Goal: Book appointment/travel/reservation

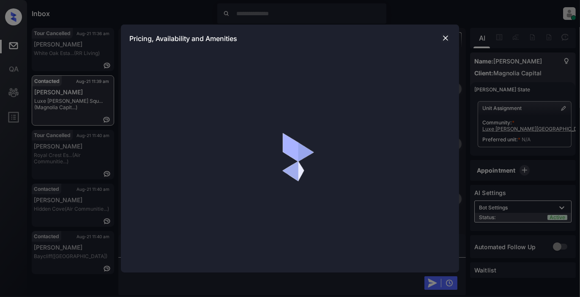
scroll to position [3927, 0]
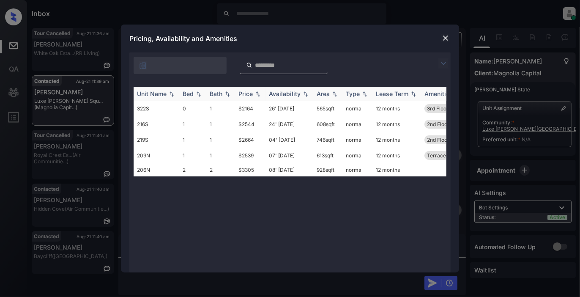
click at [251, 95] on div "Price" at bounding box center [245, 93] width 14 height 7
click at [251, 167] on td "$3305" at bounding box center [250, 169] width 30 height 13
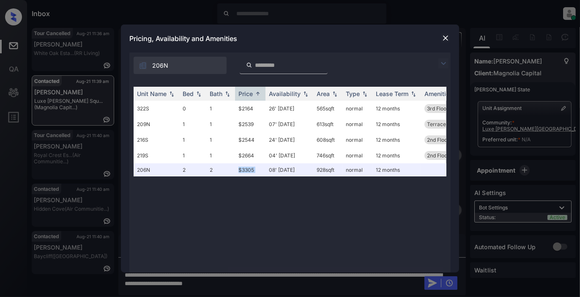
click at [444, 39] on img at bounding box center [445, 38] width 8 height 8
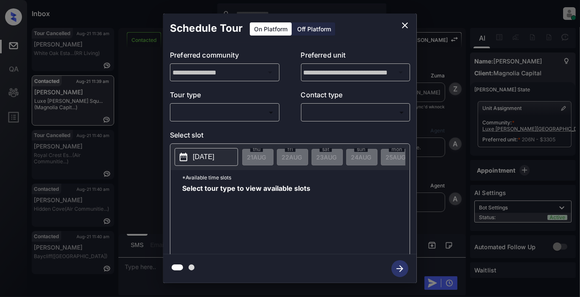
scroll to position [3834, 0]
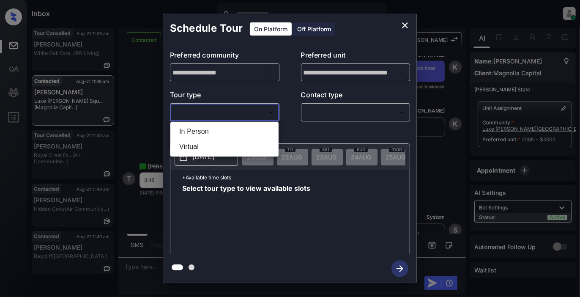
click at [255, 112] on body "Inbox [PERSON_NAME] Online Set yourself offline Set yourself on break Profile S…" at bounding box center [290, 148] width 580 height 297
click at [221, 128] on li "In Person" at bounding box center [224, 131] width 104 height 15
type input "********"
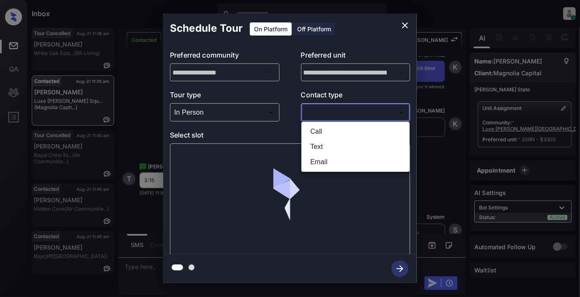
click at [330, 111] on body "Inbox [PERSON_NAME] Online Set yourself offline Set yourself on break Profile S…" at bounding box center [290, 148] width 580 height 297
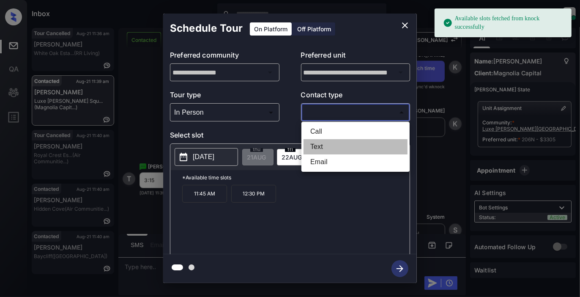
click at [322, 145] on li "Text" at bounding box center [355, 146] width 104 height 15
type input "****"
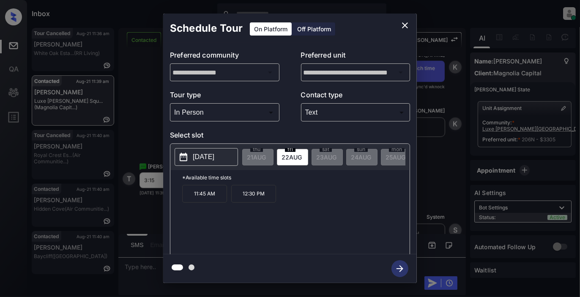
click at [214, 156] on p "[DATE]" at bounding box center [204, 157] width 22 height 10
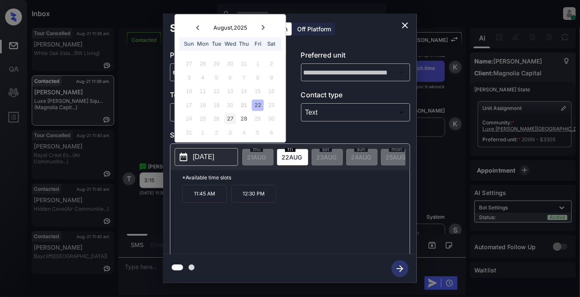
click at [228, 119] on div "27" at bounding box center [229, 118] width 11 height 11
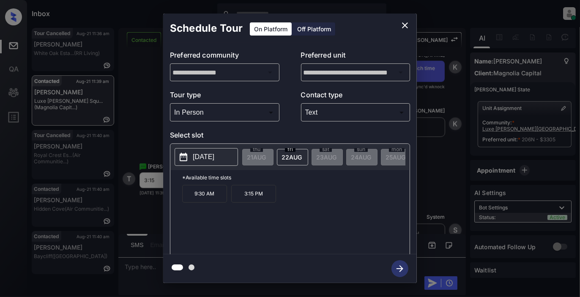
click at [260, 196] on p "3:15 PM" at bounding box center [253, 194] width 45 height 18
click at [400, 267] on icon "button" at bounding box center [399, 268] width 17 height 17
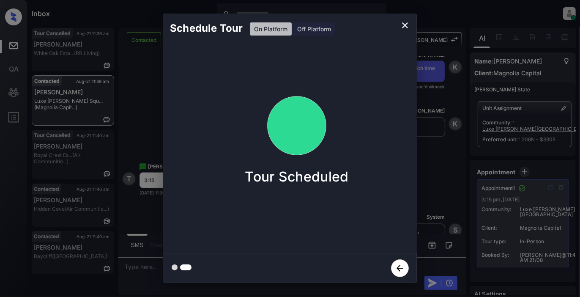
click at [70, 280] on div "Schedule Tour On Platform Off Platform Tour Scheduled" at bounding box center [290, 148] width 580 height 296
